Goal: Communication & Community: Answer question/provide support

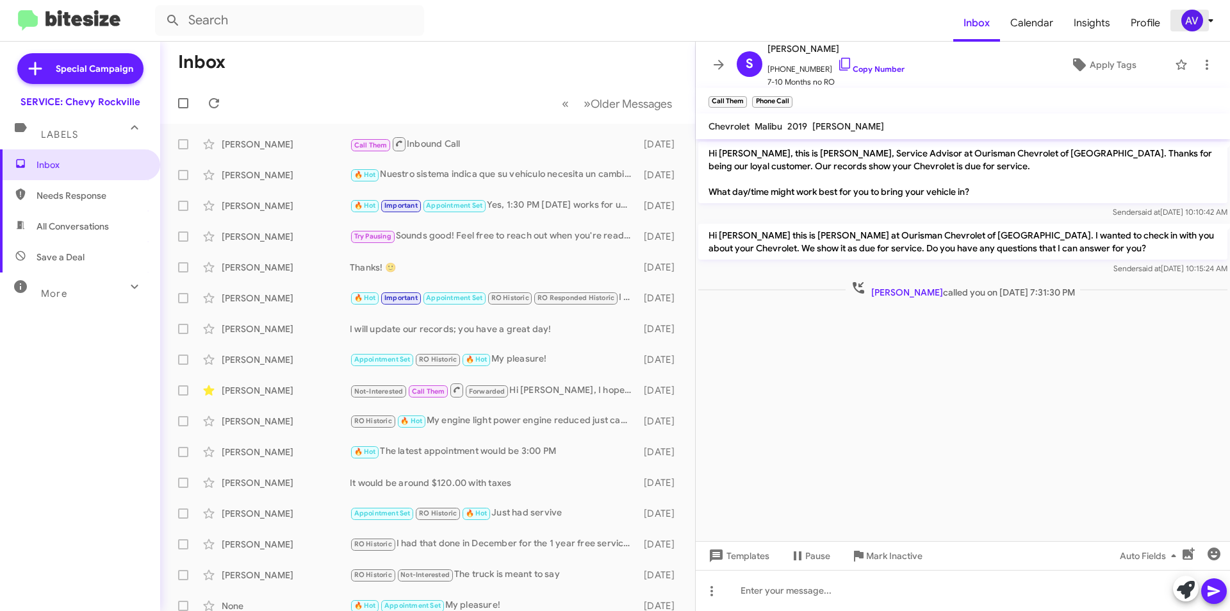
click at [1193, 24] on div "AV" at bounding box center [1192, 21] width 22 height 22
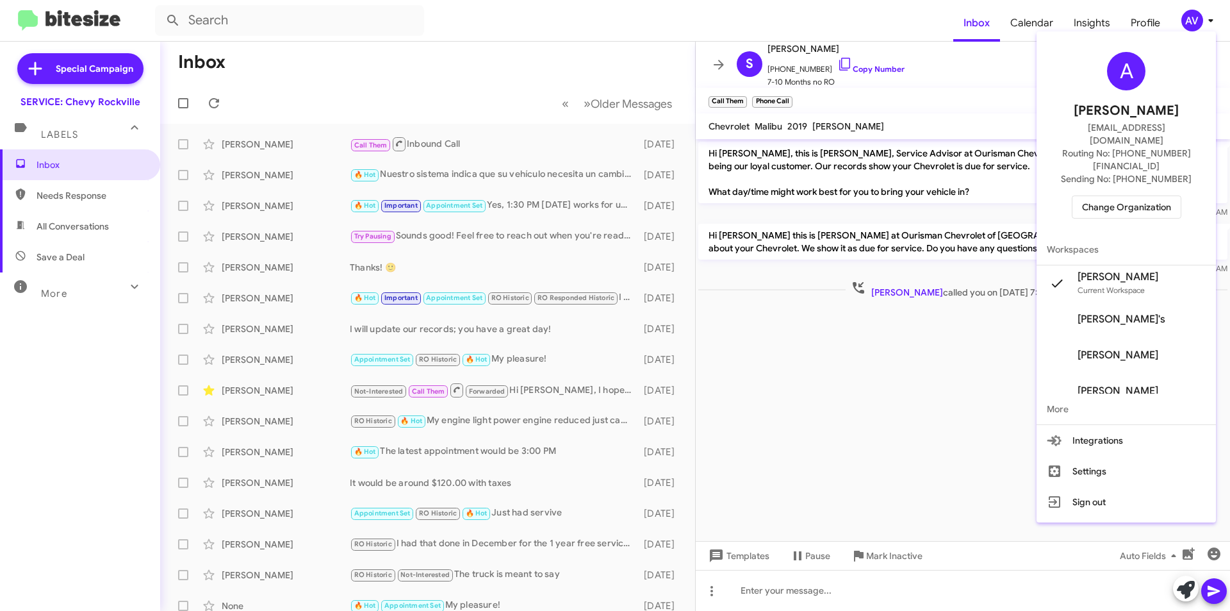
click at [1139, 196] on span "Change Organization" at bounding box center [1126, 207] width 89 height 22
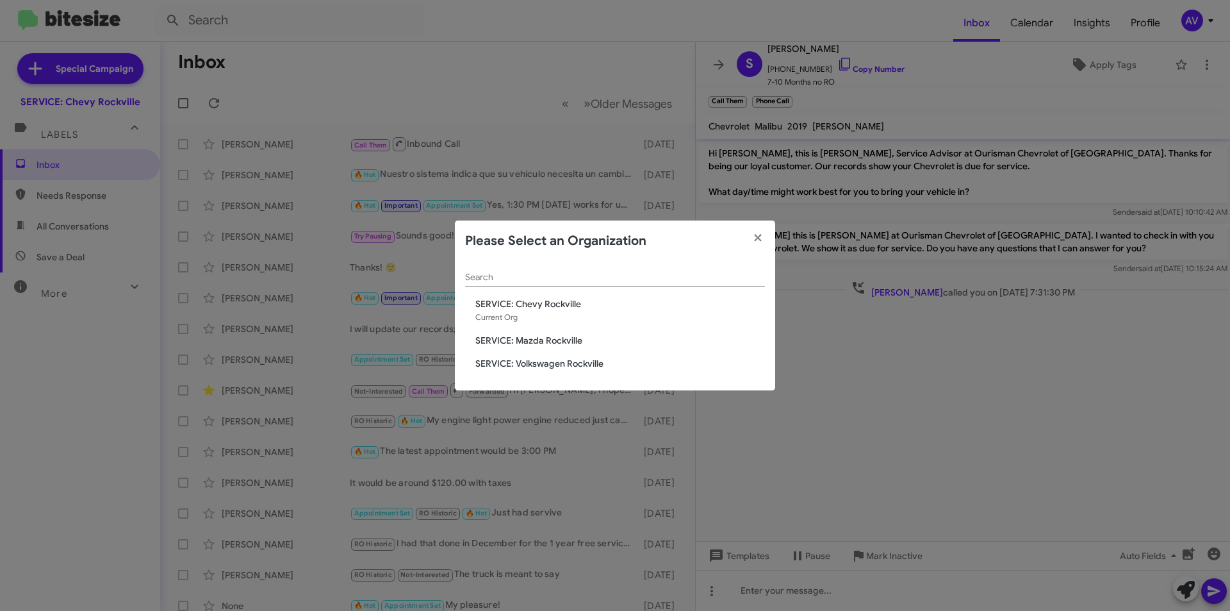
click at [549, 334] on span "SERVICE: Mazda Rockville" at bounding box center [620, 340] width 290 height 13
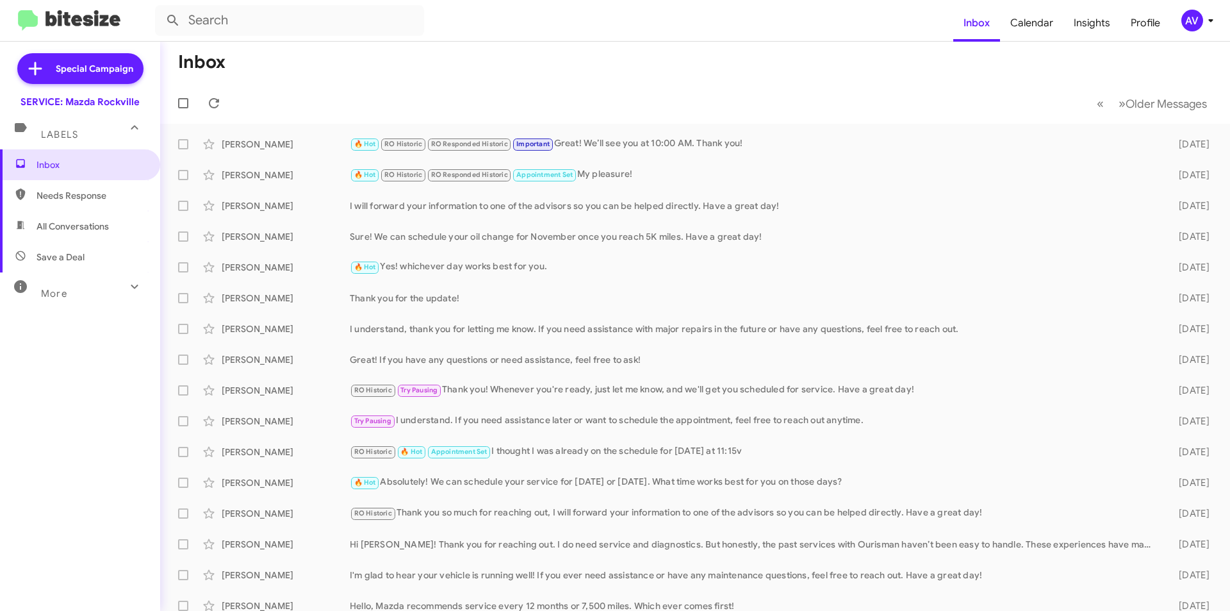
click at [1185, 17] on div "AV" at bounding box center [1192, 21] width 22 height 22
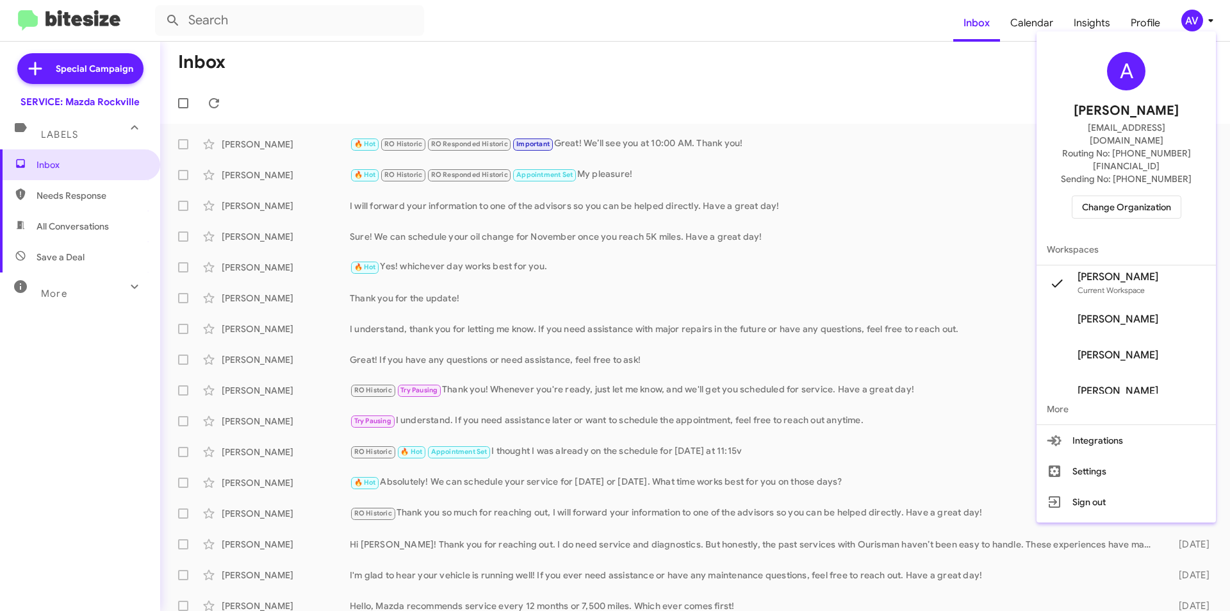
drag, startPoint x: 1091, startPoint y: 179, endPoint x: 1099, endPoint y: 176, distance: 8.3
click at [1099, 176] on div "A Andrea Ventura aventura@ourismancars.com Routing No: +1 (301) 424-7800 Sendin…" at bounding box center [1126, 135] width 179 height 197
click at [1099, 196] on span "Change Organization" at bounding box center [1126, 207] width 89 height 22
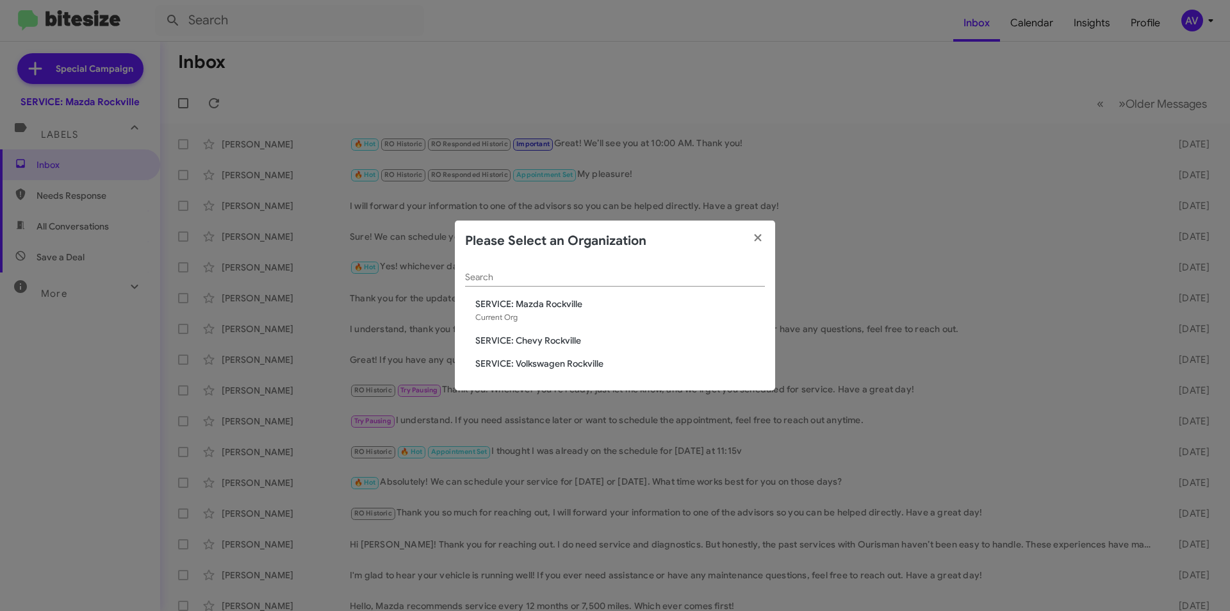
click at [598, 361] on span "SERVICE: Volkswagen Rockville" at bounding box center [620, 363] width 290 height 13
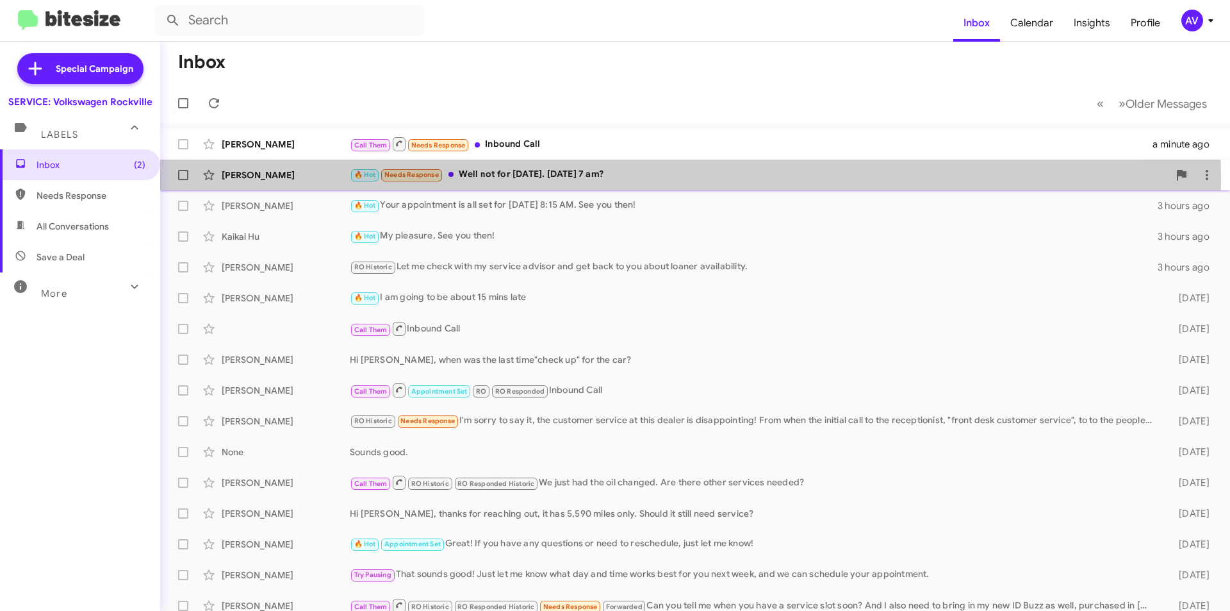
click at [611, 180] on div "🔥 Hot Needs Response Well not for today. Wednesday 7 am?" at bounding box center [759, 174] width 819 height 15
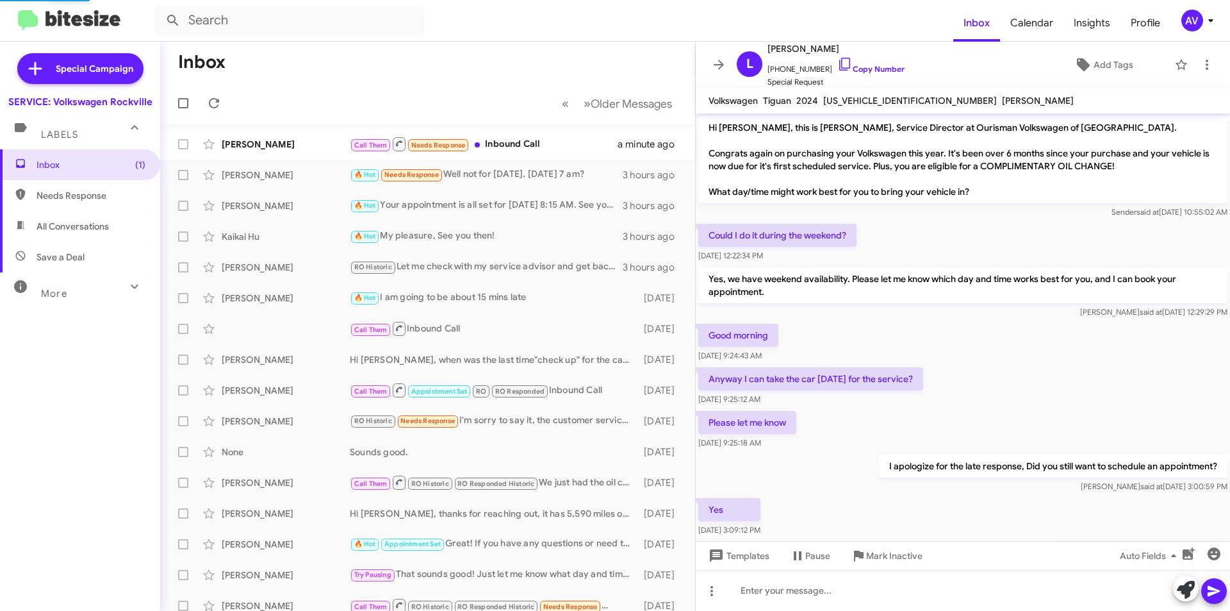
scroll to position [419, 0]
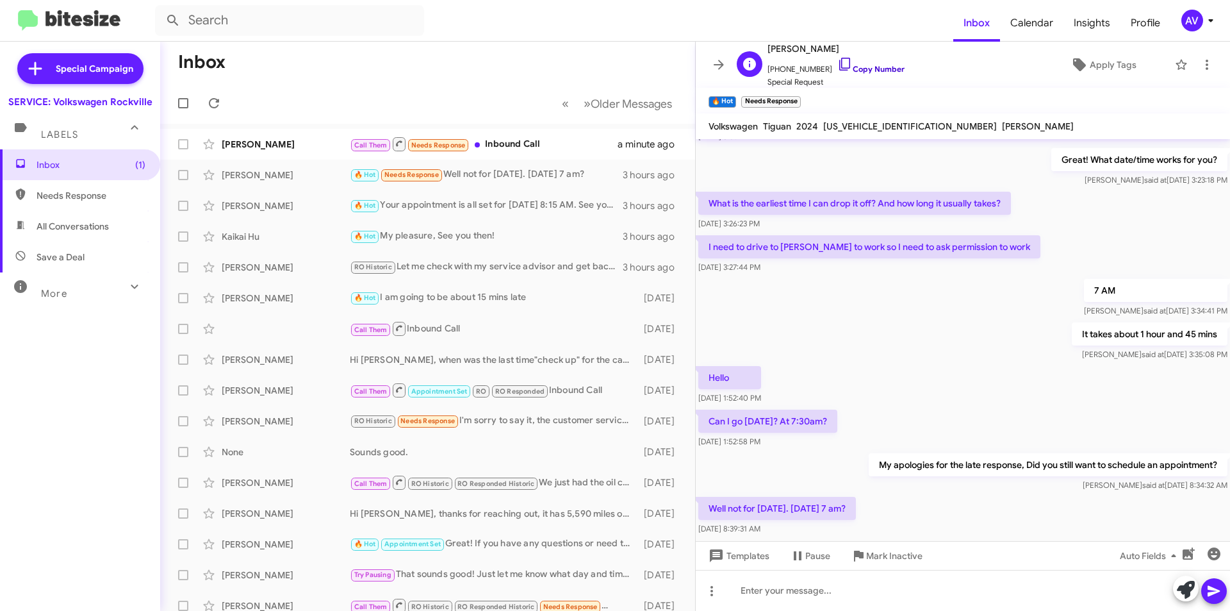
click at [839, 68] on icon at bounding box center [844, 64] width 11 height 13
click at [1191, 596] on icon at bounding box center [1186, 589] width 18 height 18
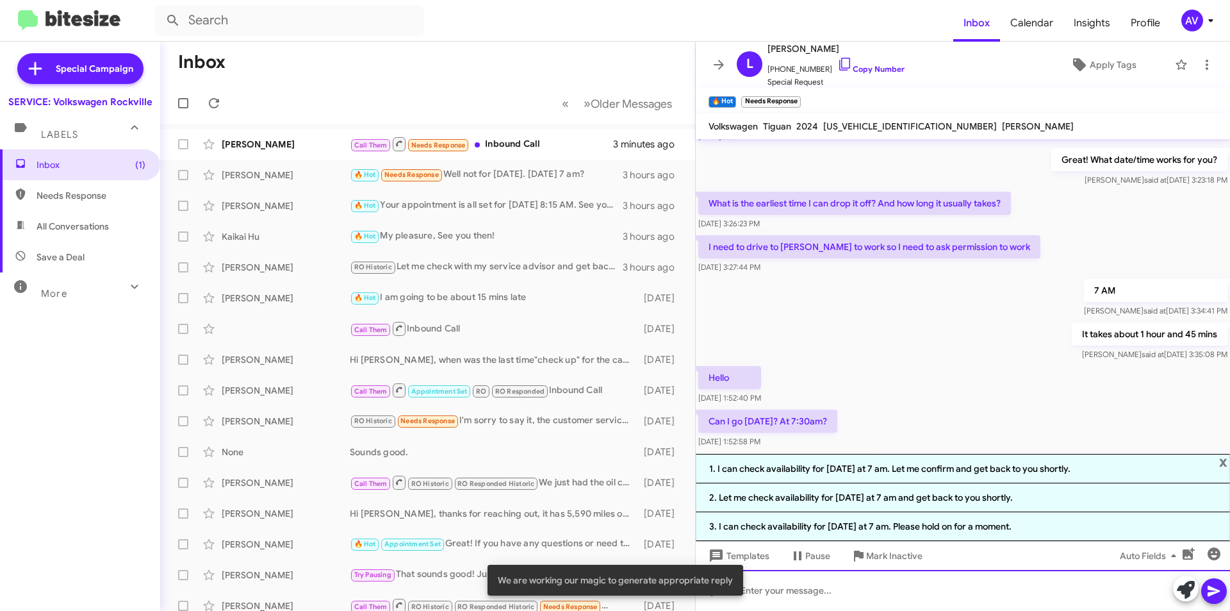
click at [812, 600] on div at bounding box center [963, 590] width 534 height 41
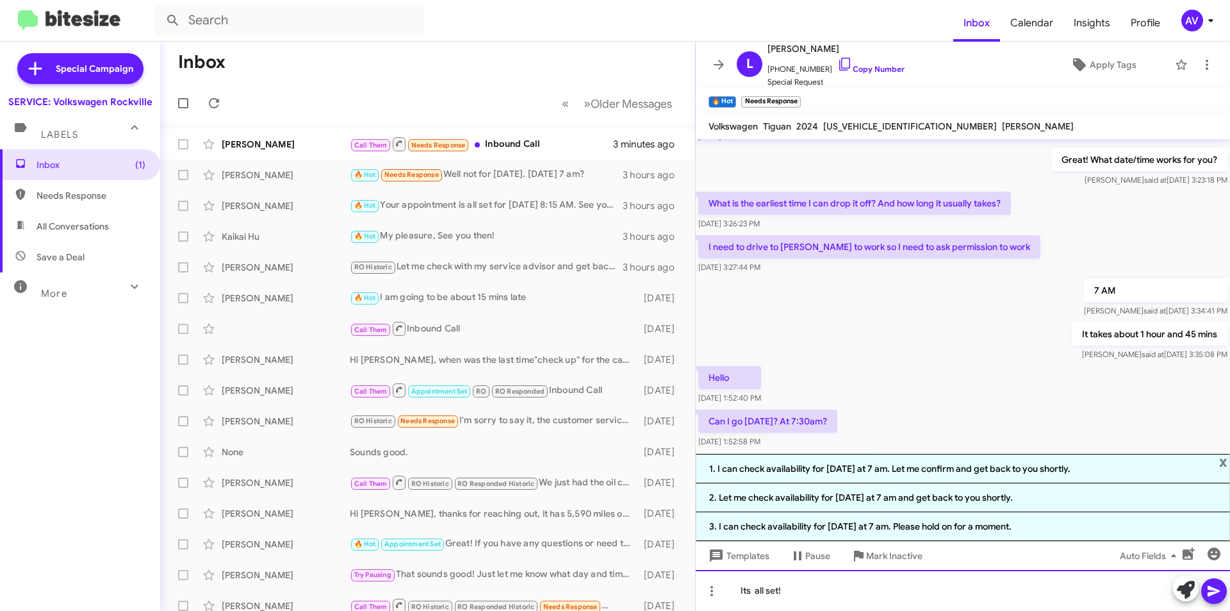
click at [755, 587] on div "Its all set!" at bounding box center [963, 590] width 534 height 41
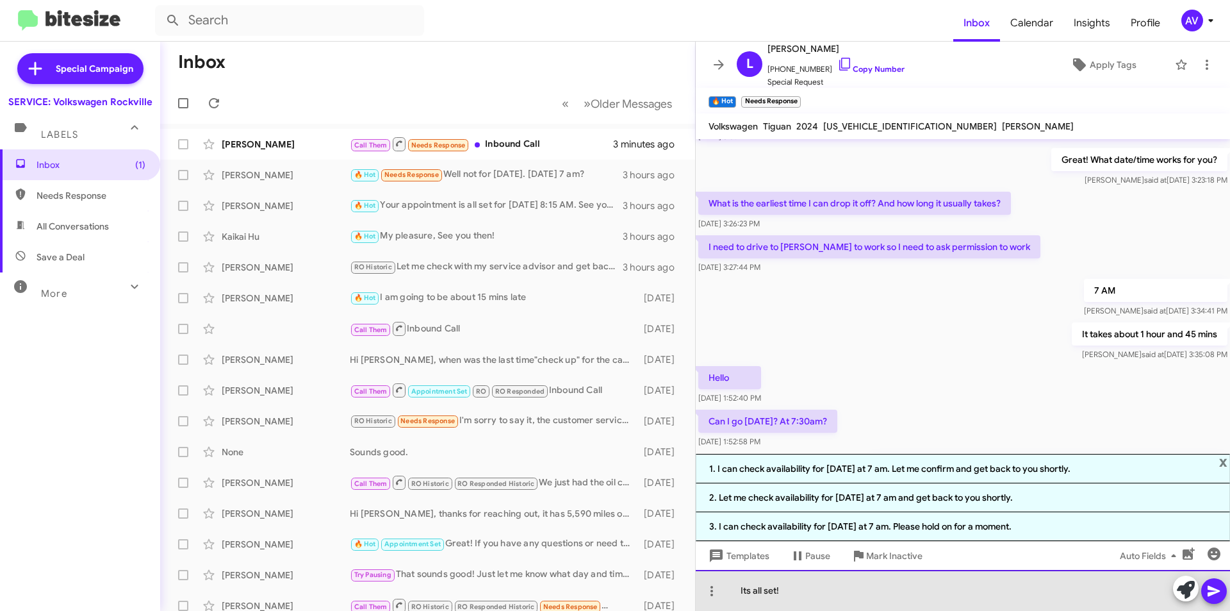
click at [748, 594] on div "Its all set!" at bounding box center [963, 590] width 534 height 41
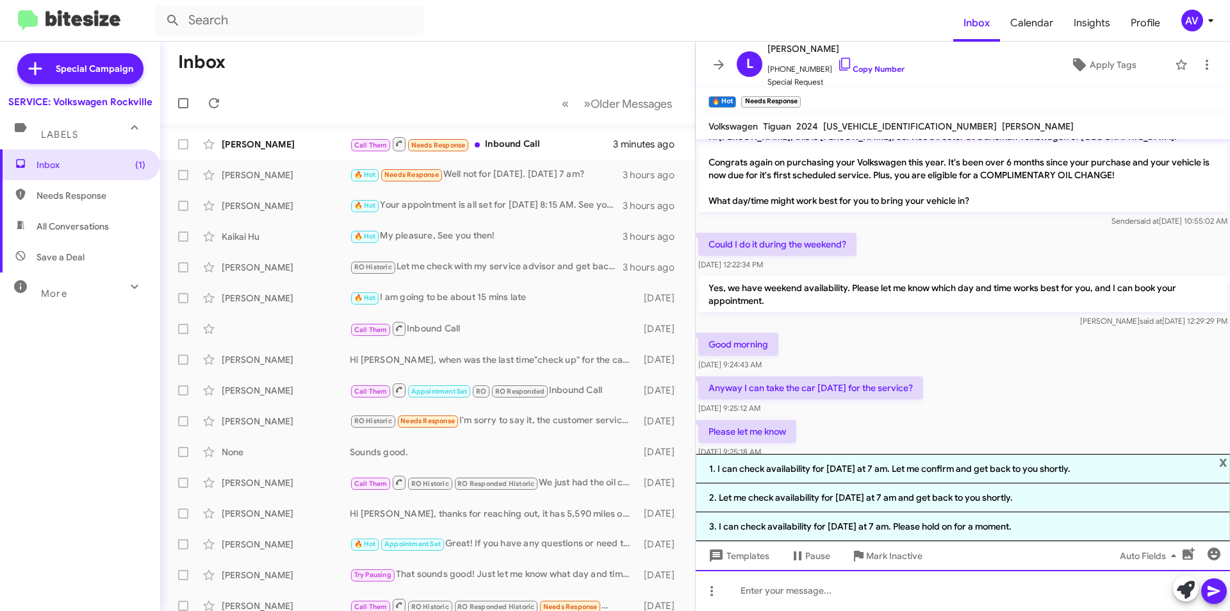
scroll to position [21, 0]
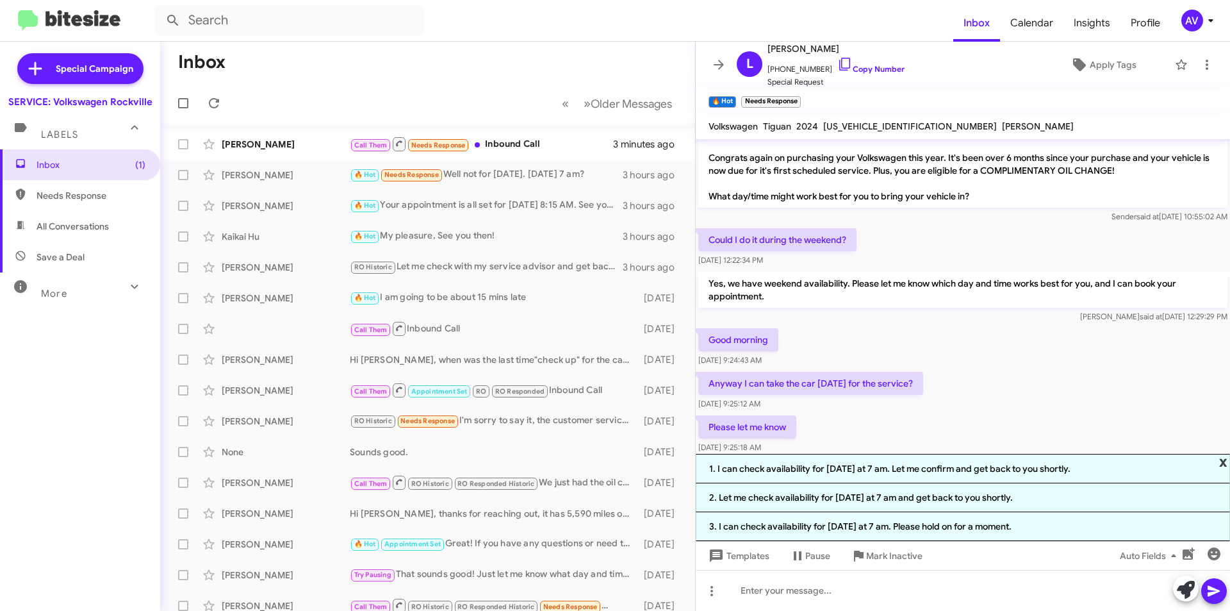
click at [1222, 454] on span "x" at bounding box center [1223, 461] width 8 height 15
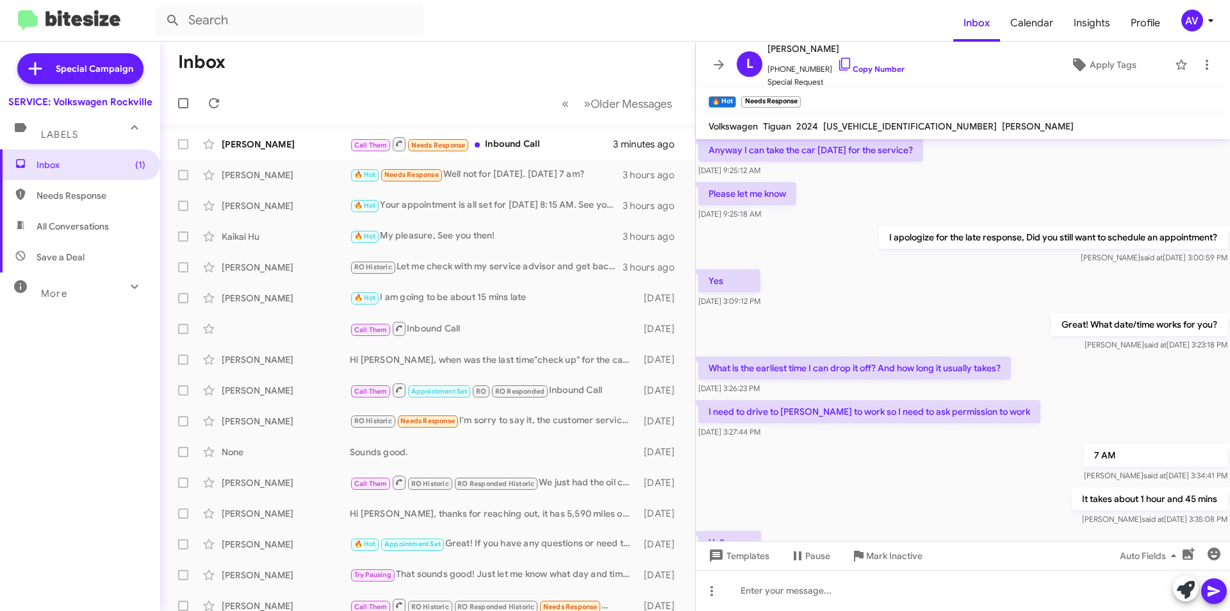
scroll to position [256, 0]
drag, startPoint x: 1220, startPoint y: 340, endPoint x: 1229, endPoint y: 411, distance: 71.1
click at [1229, 411] on cdk-virtual-scroll-viewport "Hi Lina, this is Keith Jones, Service Director at Ourisman Volkswagen of Rockvi…" at bounding box center [963, 340] width 534 height 402
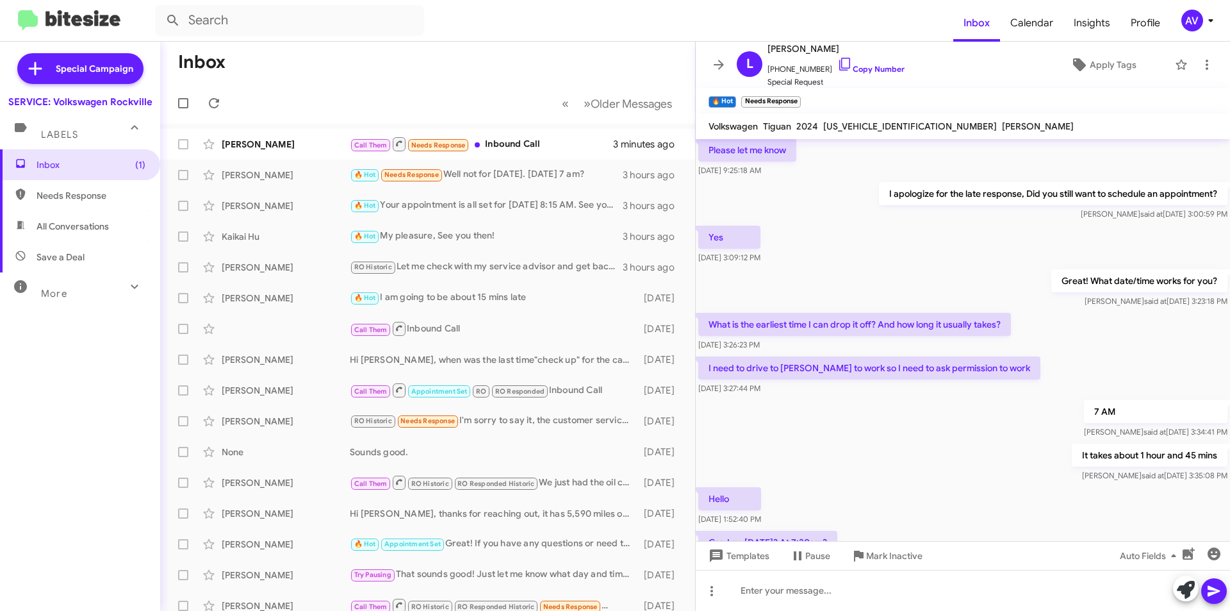
scroll to position [517, 0]
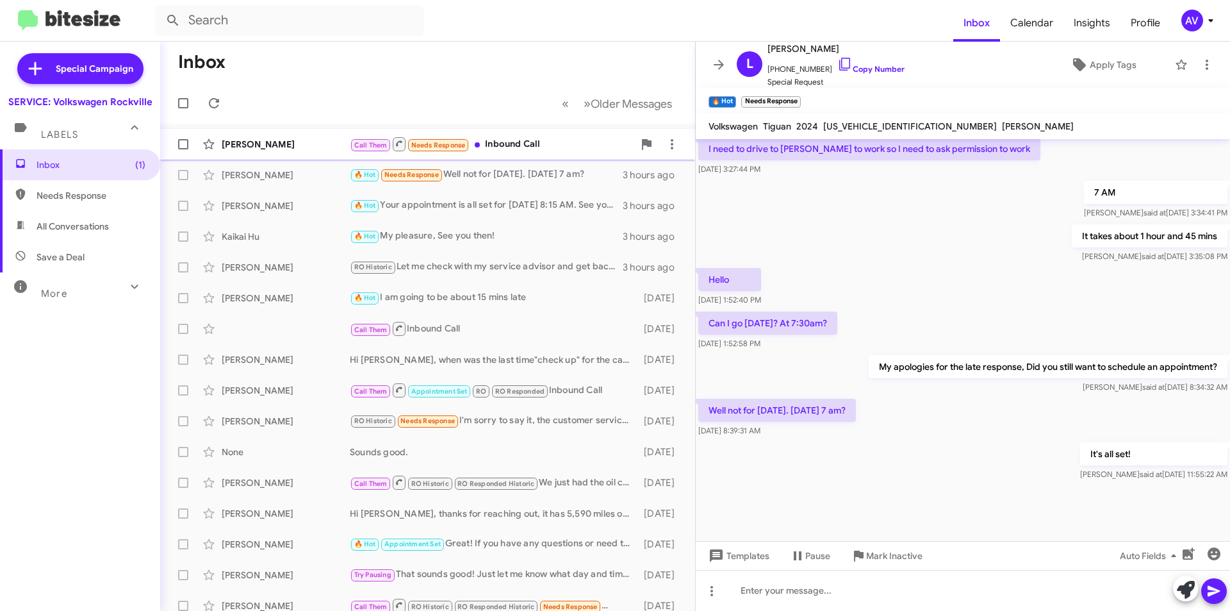
click at [529, 140] on div "Call Them Needs Response Inbound Call" at bounding box center [492, 144] width 284 height 16
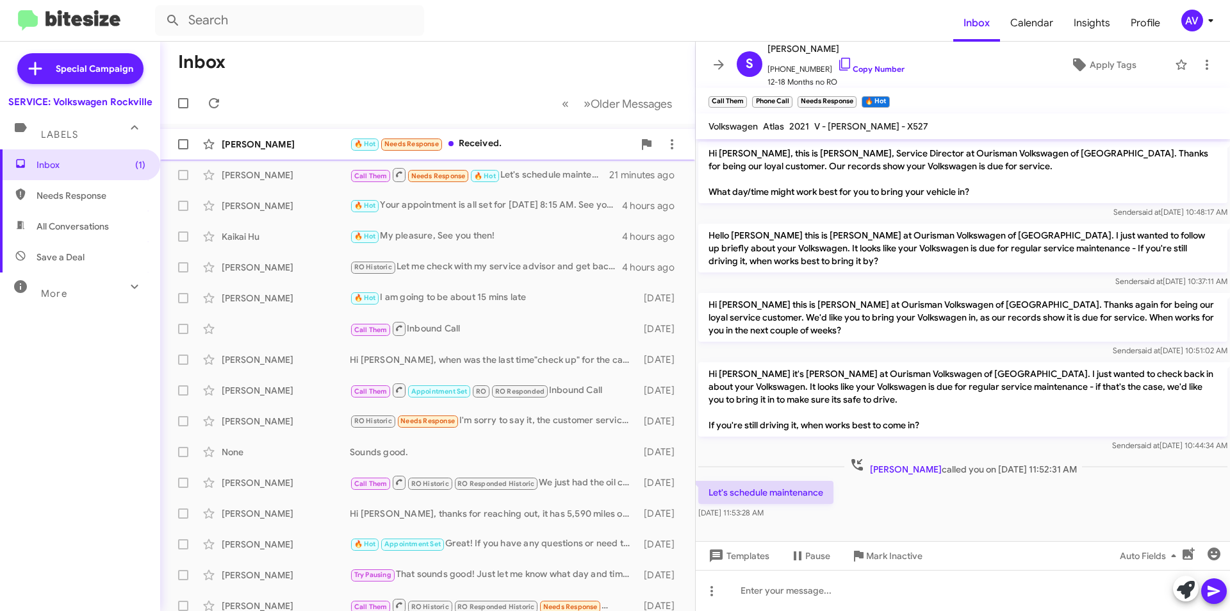
click at [495, 144] on div "🔥 Hot Needs Response Received." at bounding box center [492, 143] width 284 height 15
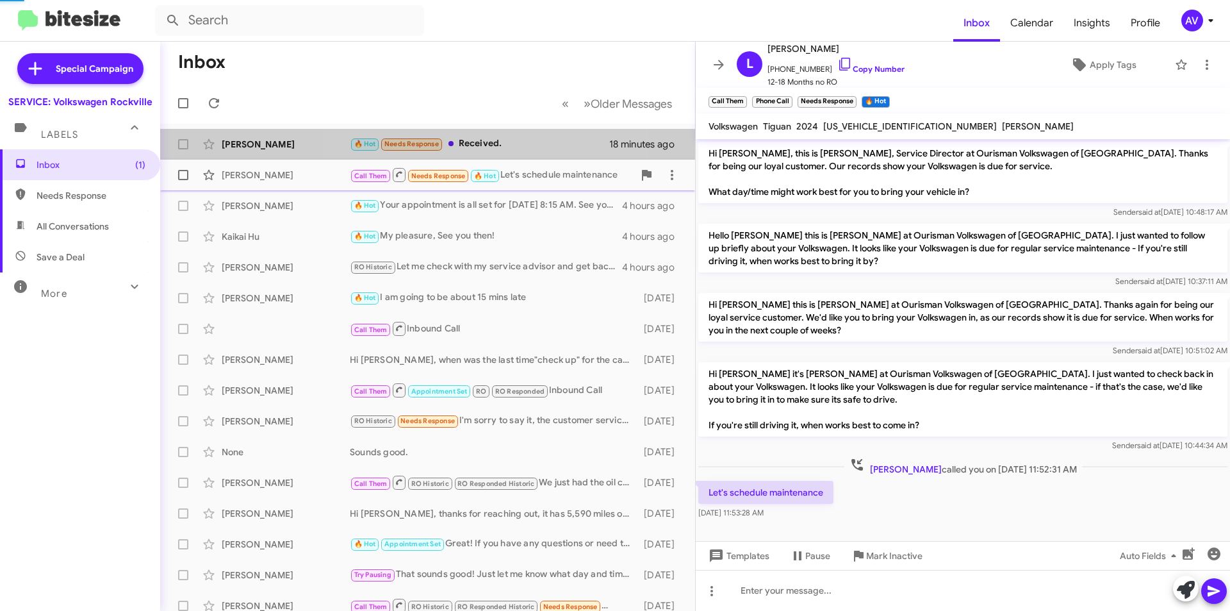
scroll to position [564, 0]
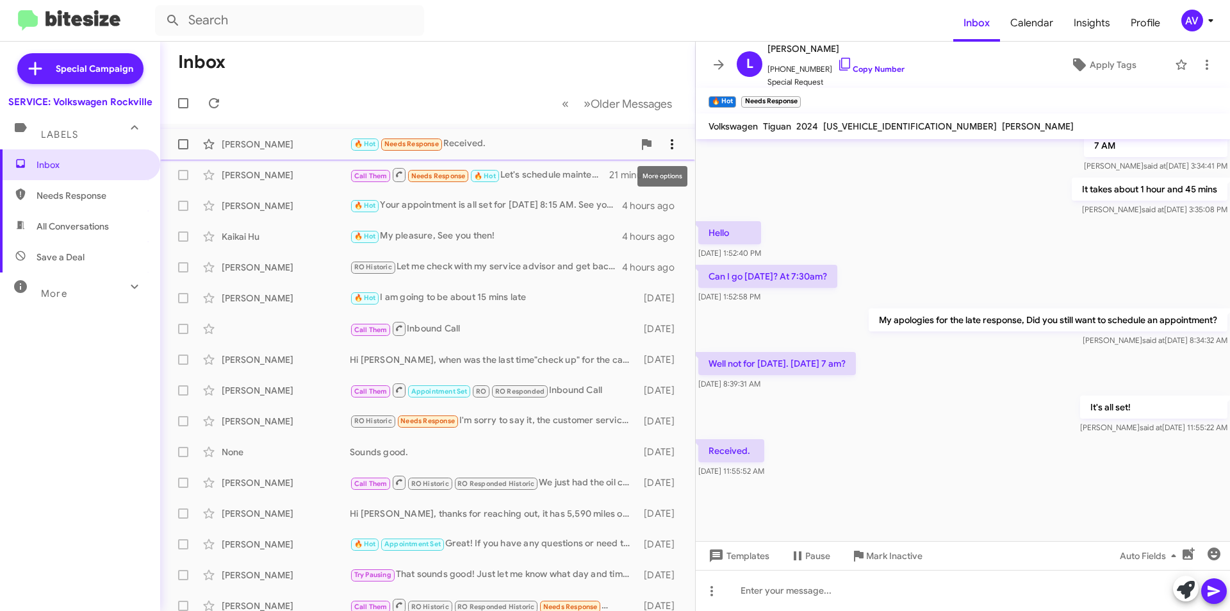
click at [671, 147] on icon at bounding box center [672, 144] width 3 height 10
click at [643, 203] on span "[PERSON_NAME] as responded" at bounding box center [599, 208] width 131 height 31
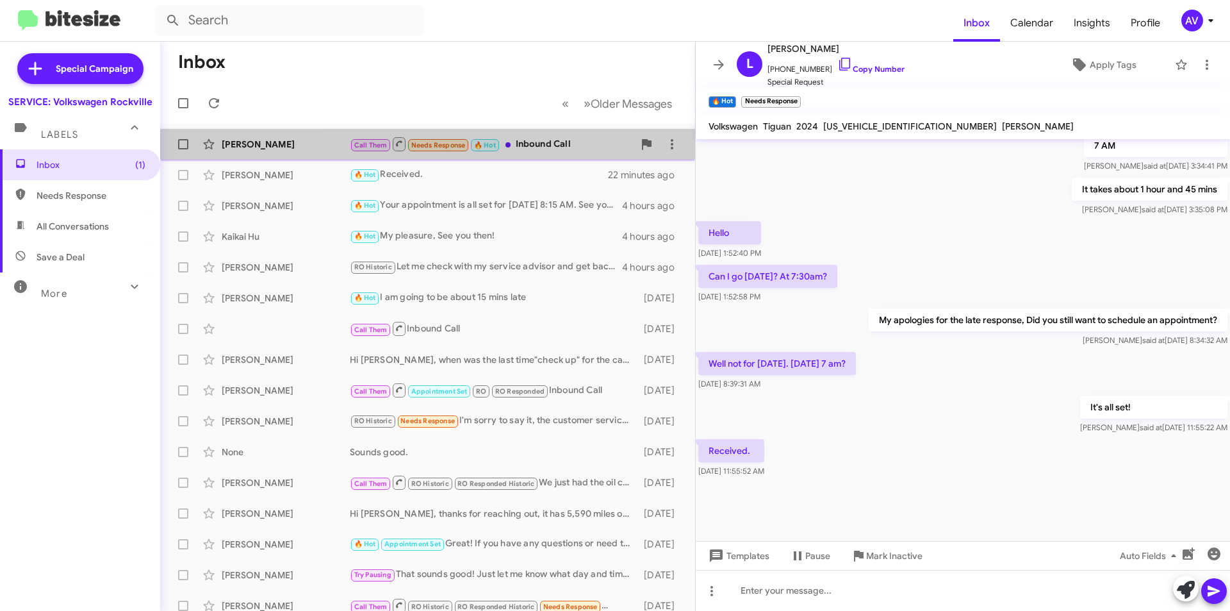
click at [530, 152] on div "Call Them Needs Response 🔥 Hot Inbound Call" at bounding box center [492, 144] width 284 height 16
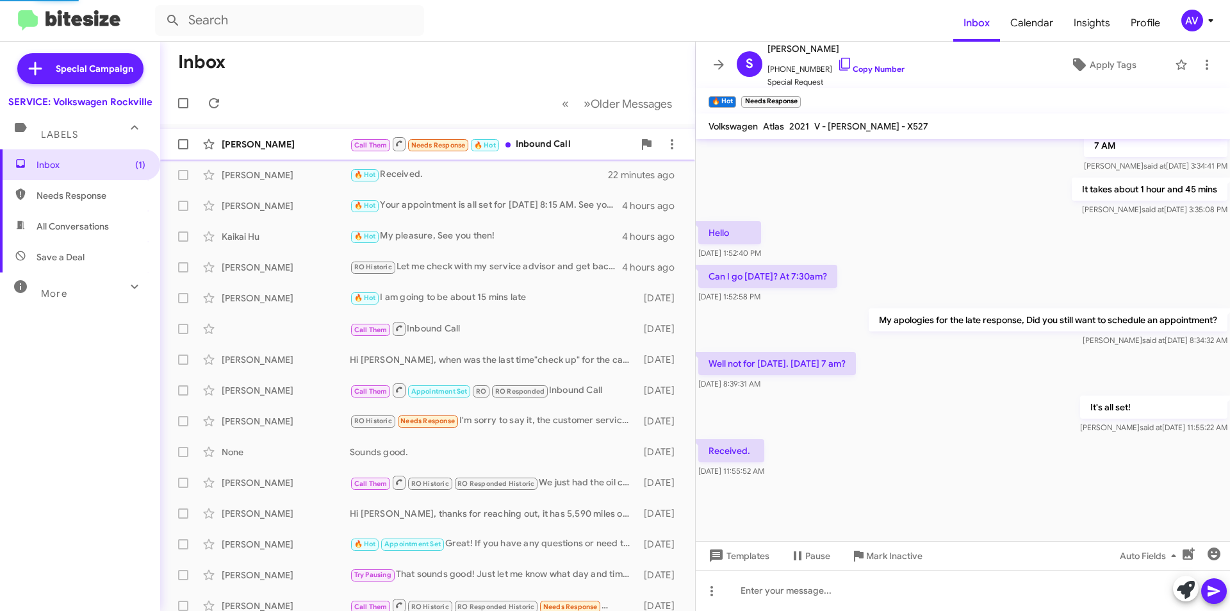
scroll to position [27, 0]
